Goal: Find specific page/section: Find specific page/section

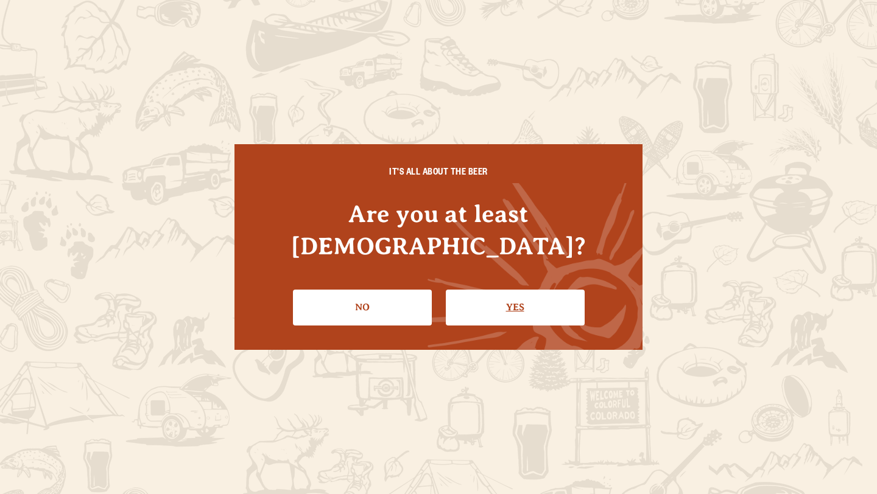
click at [494, 294] on link "Yes" at bounding box center [515, 307] width 139 height 35
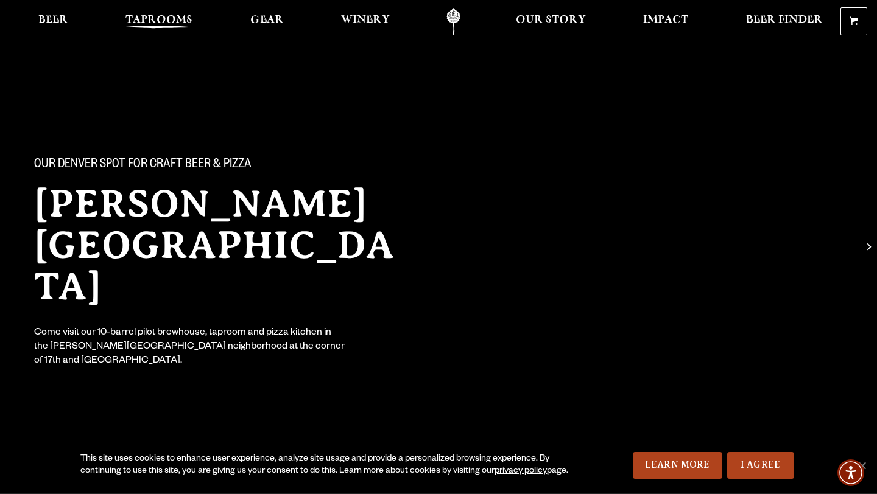
click at [139, 23] on span "Taprooms" at bounding box center [158, 20] width 67 height 10
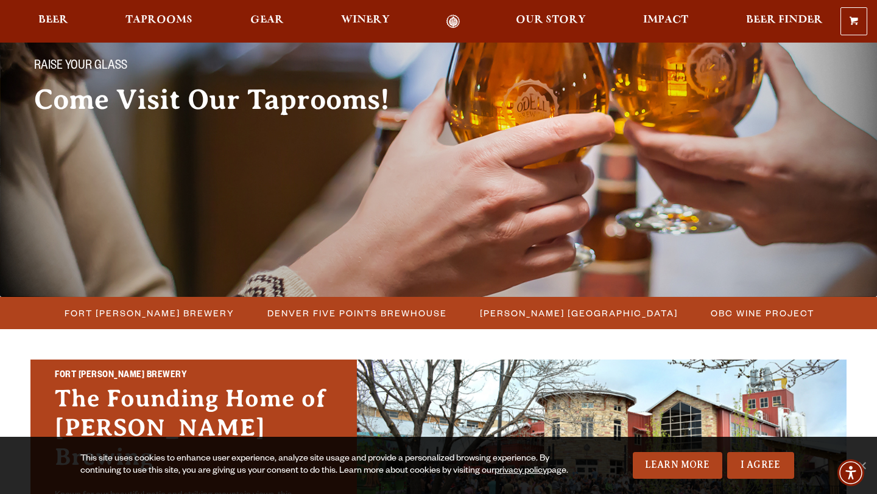
scroll to position [106, 0]
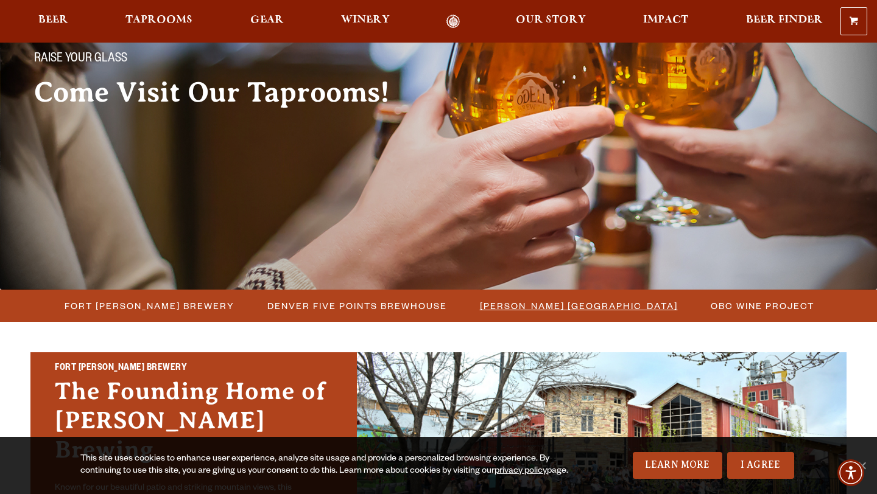
click at [489, 307] on span "[PERSON_NAME] [GEOGRAPHIC_DATA]" at bounding box center [579, 306] width 198 height 18
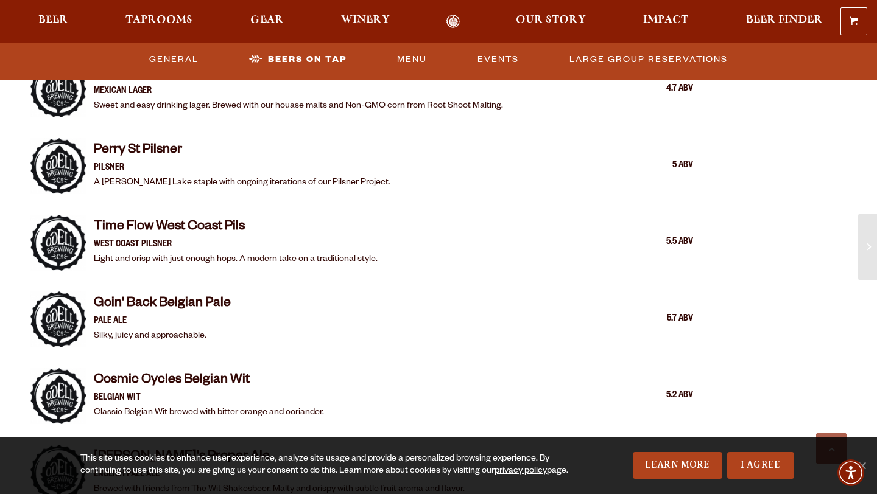
scroll to position [1221, 0]
